Goal: Find specific page/section: Find specific page/section

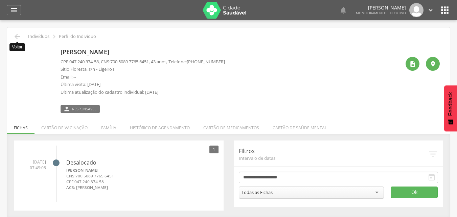
click at [21, 36] on icon "" at bounding box center [17, 36] width 8 height 8
click at [0, 0] on input "**********" at bounding box center [0, 0] width 0 height 0
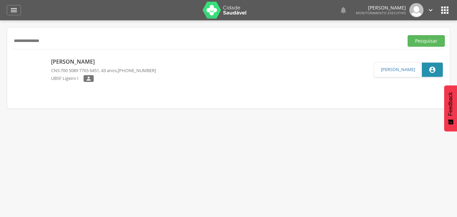
drag, startPoint x: 62, startPoint y: 42, endPoint x: 0, endPoint y: 48, distance: 62.0
click at [0, 48] on div " Supervisão  Distritos  Ubs Coordenador: - Queimadas / PB Intervalo de Tempo…" at bounding box center [228, 128] width 457 height 217
type input "**********"
click at [408, 35] on button "Pesquisar" at bounding box center [426, 41] width 37 height 12
drag, startPoint x: 74, startPoint y: 43, endPoint x: 0, endPoint y: 40, distance: 74.2
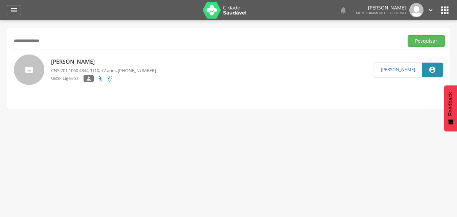
click at [0, 40] on div " Supervisão  Distritos  Ubs Coordenador: - Queimadas / PB Intervalo de Tempo…" at bounding box center [228, 128] width 457 height 217
type input "**********"
click at [408, 35] on button "Pesquisar" at bounding box center [426, 41] width 37 height 12
drag, startPoint x: 61, startPoint y: 42, endPoint x: 0, endPoint y: 45, distance: 61.3
click at [0, 45] on div " Supervisão  Distritos  Ubs Coordenador: - Queimadas / PB Intervalo de Tempo…" at bounding box center [228, 128] width 457 height 217
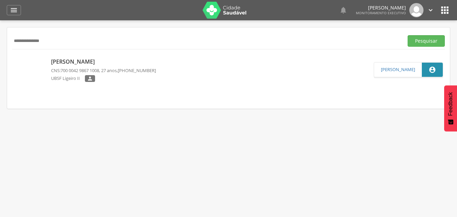
click at [408, 35] on button "Pesquisar" at bounding box center [426, 41] width 37 height 12
type input "*"
click at [408, 35] on button "Pesquisar" at bounding box center [426, 41] width 37 height 12
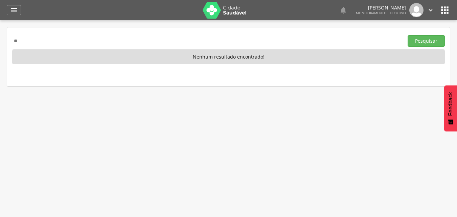
type input "*"
click at [408, 35] on button "Pesquisar" at bounding box center [426, 41] width 37 height 12
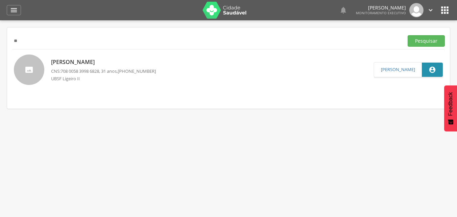
type input "*"
